Goal: Navigation & Orientation: Find specific page/section

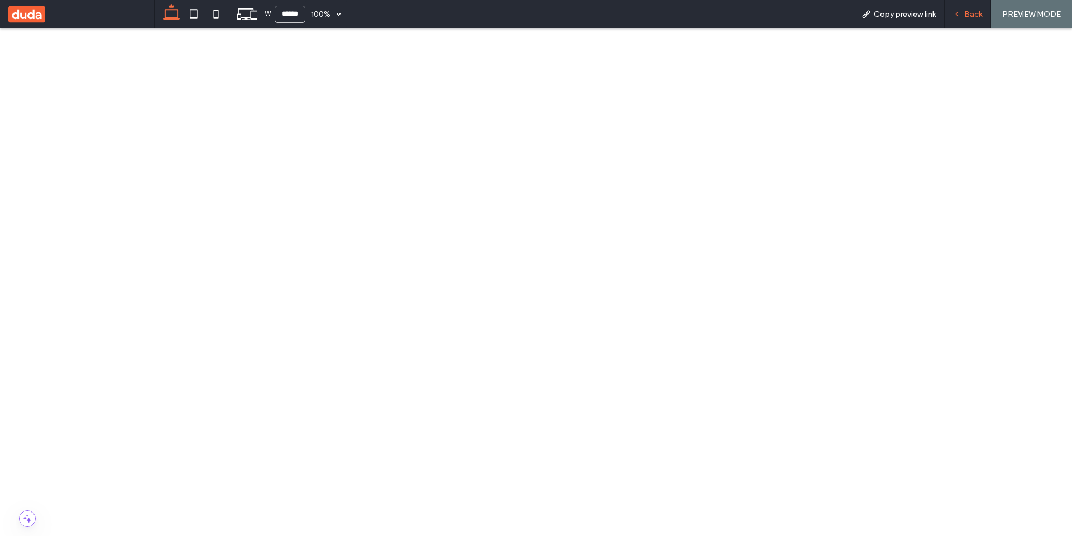
click at [967, 12] on span "Back" at bounding box center [974, 13] width 18 height 9
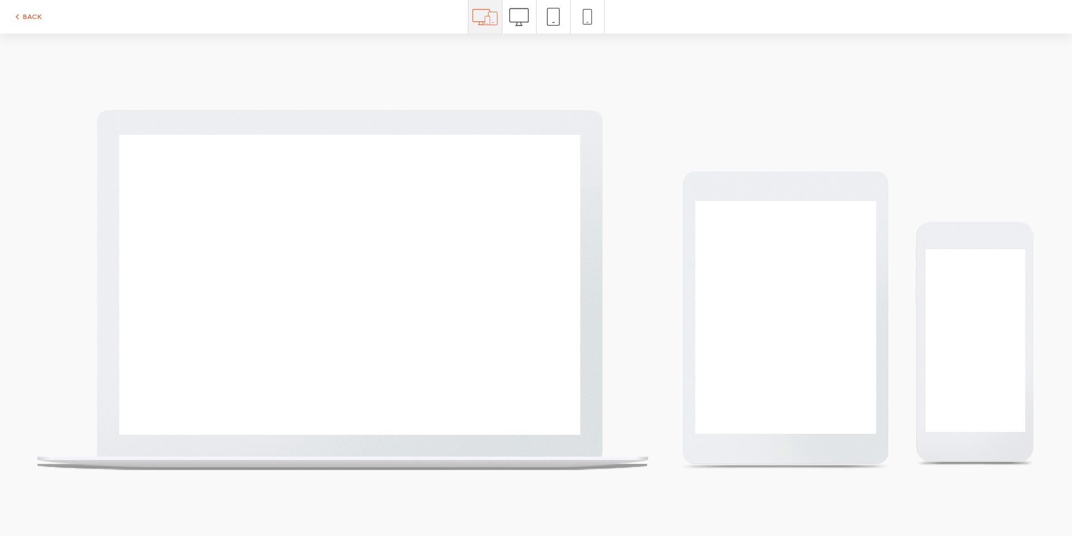
click at [28, 19] on button "BACK" at bounding box center [27, 16] width 28 height 13
